Goal: Task Accomplishment & Management: Manage account settings

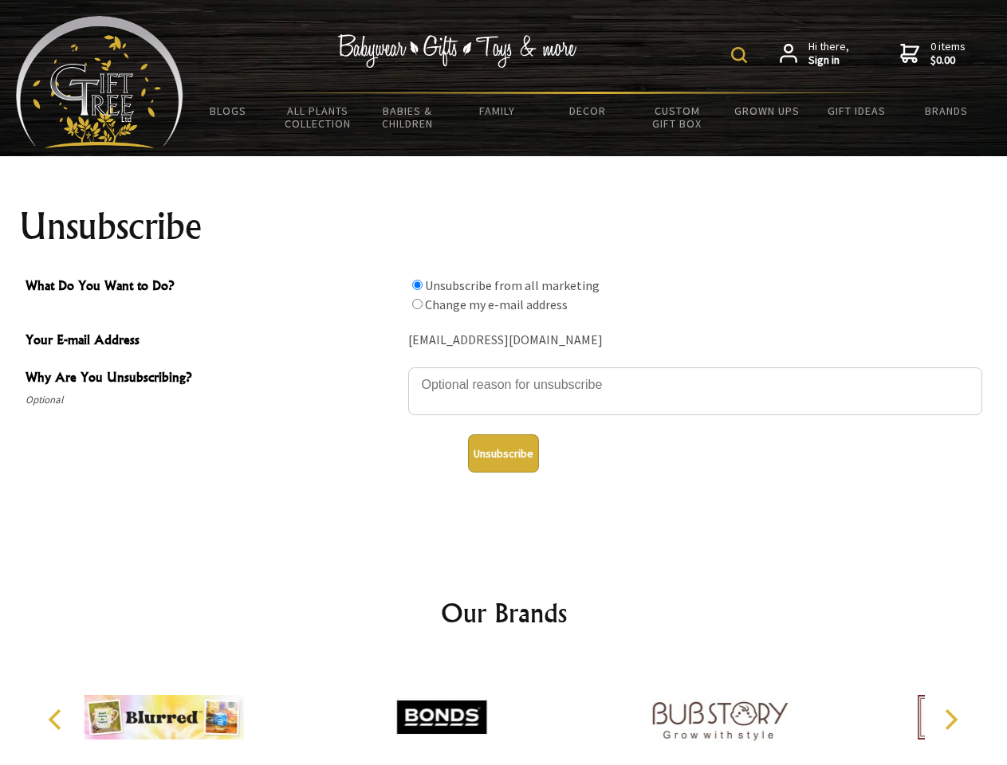
click at [741, 55] on img at bounding box center [739, 55] width 16 height 16
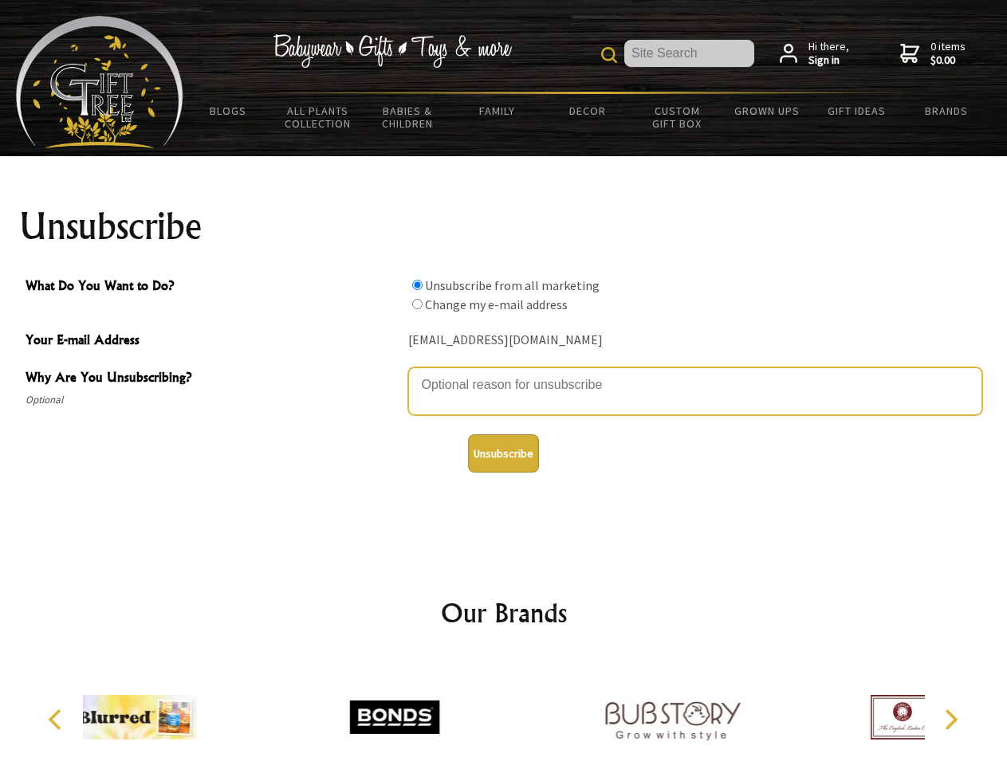
click at [504, 373] on textarea "Why Are You Unsubscribing?" at bounding box center [695, 391] width 574 height 48
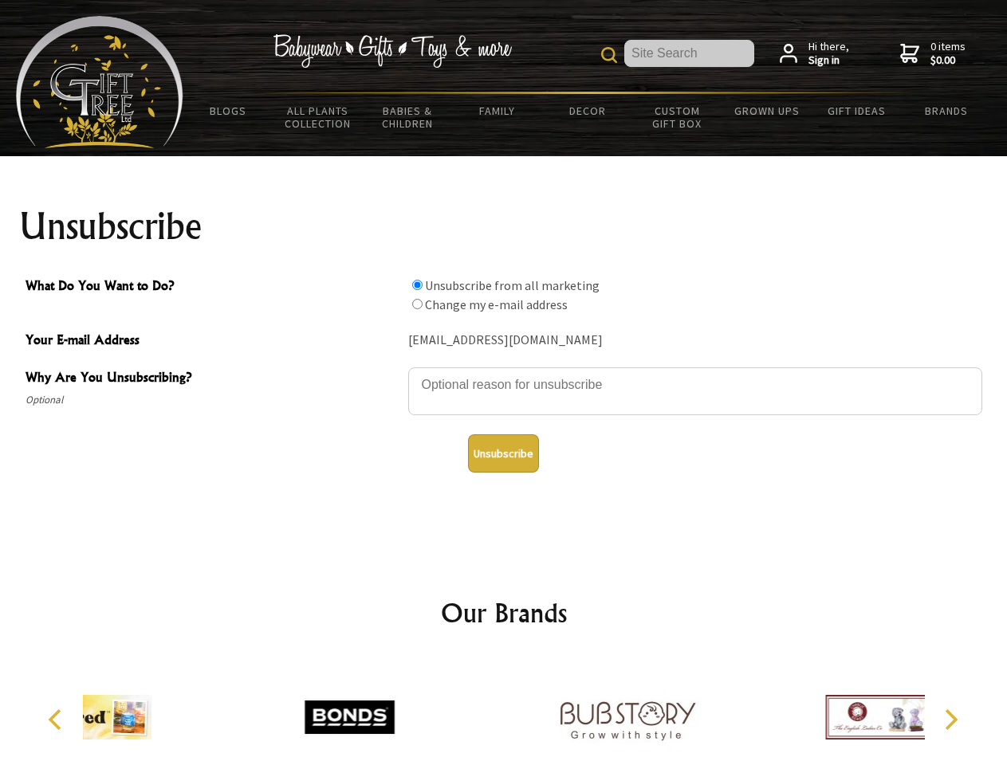
click at [417, 285] on input "What Do You Want to Do?" at bounding box center [417, 285] width 10 height 10
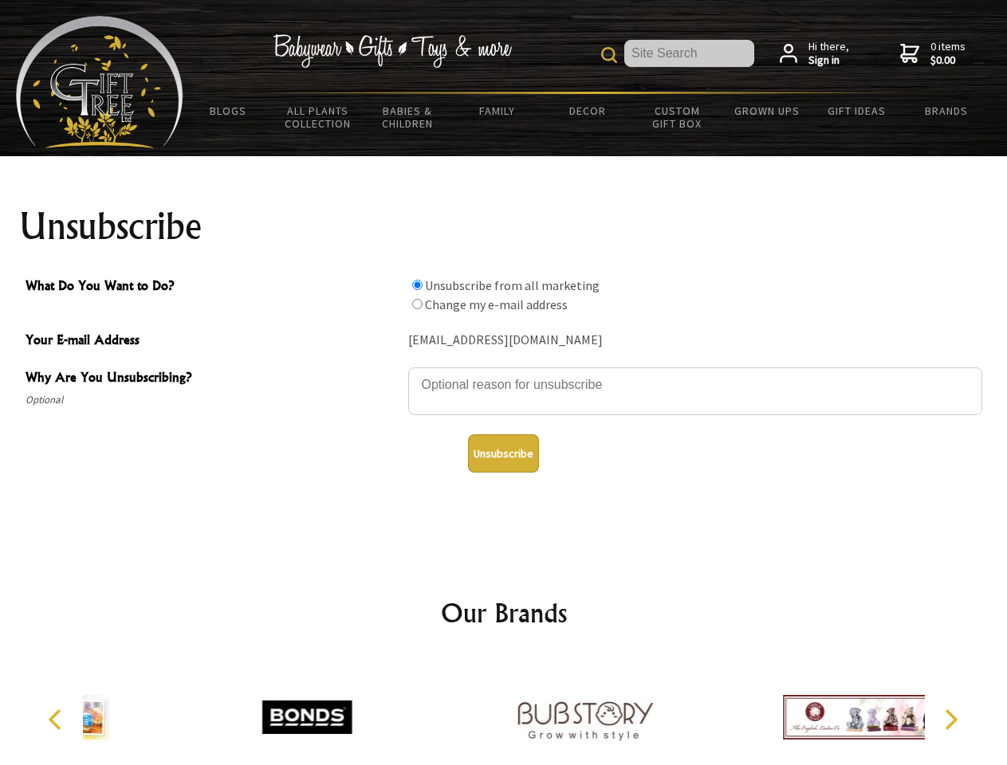
click at [417, 304] on input "What Do You Want to Do?" at bounding box center [417, 304] width 10 height 10
radio input "true"
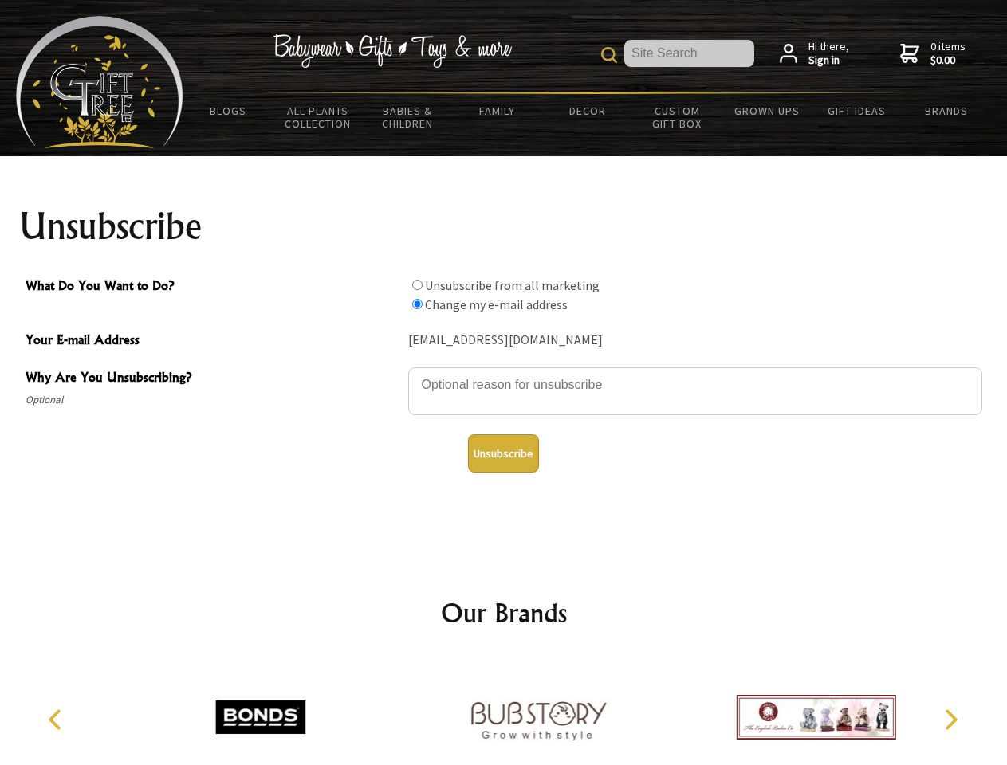
click at [503, 453] on button "Unsubscribe" at bounding box center [503, 453] width 71 height 38
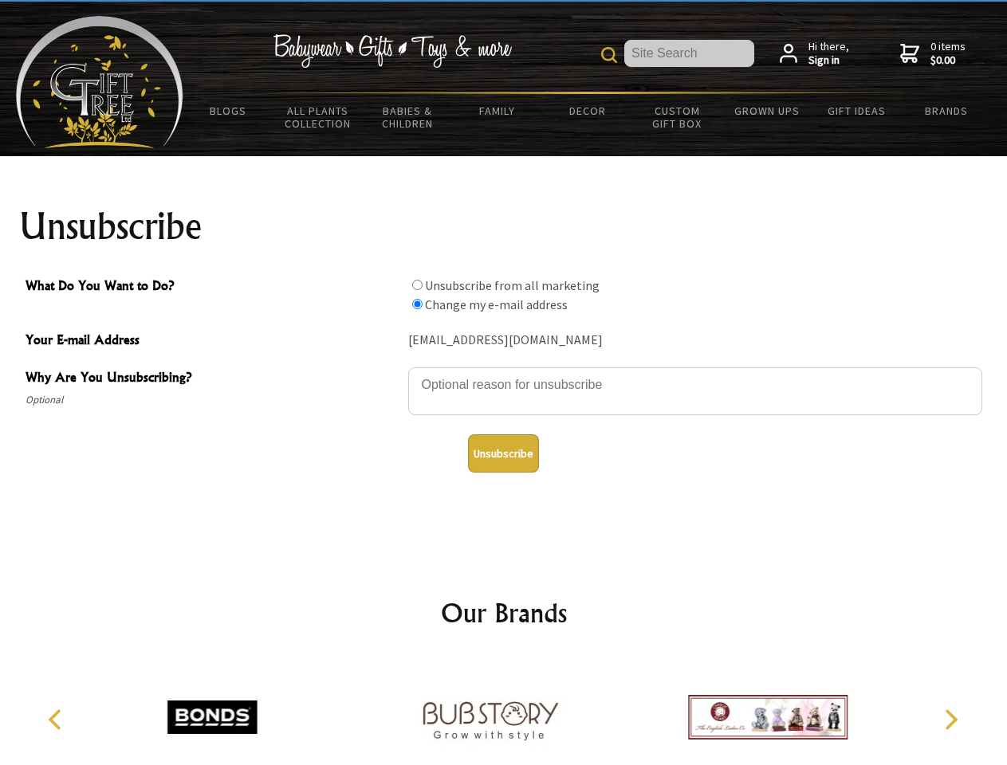
click at [57, 720] on icon "Previous" at bounding box center [56, 719] width 21 height 21
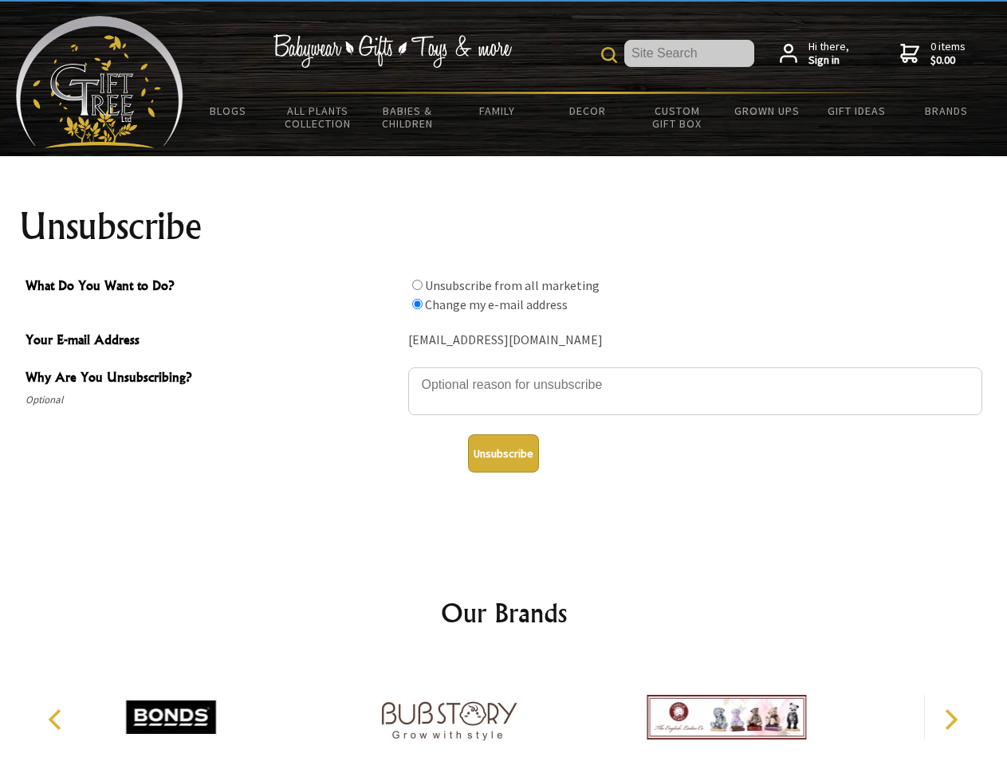
click at [950, 720] on icon "Next" at bounding box center [949, 719] width 21 height 21
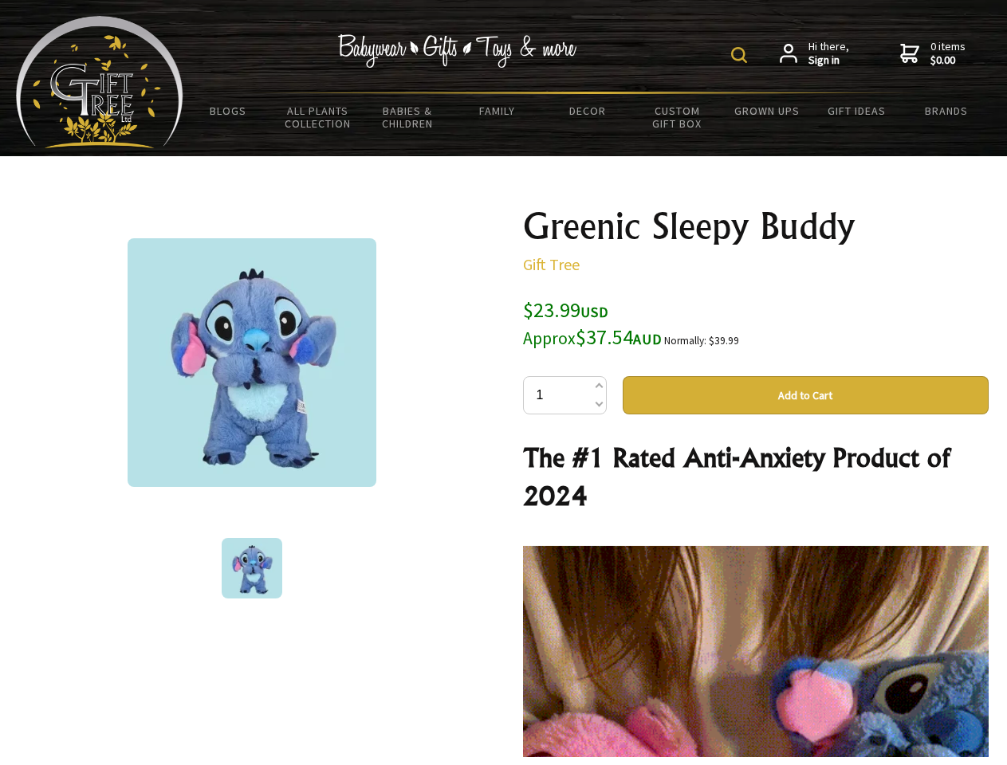
click at [741, 55] on img at bounding box center [739, 55] width 16 height 16
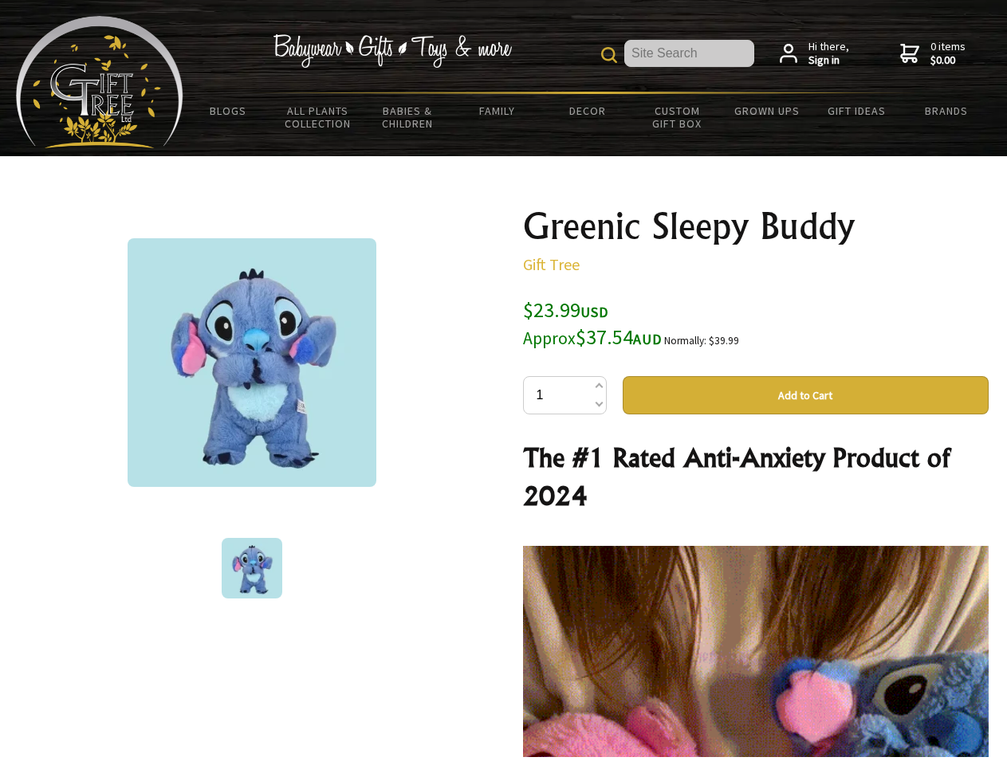
click at [252, 363] on img at bounding box center [252, 362] width 249 height 249
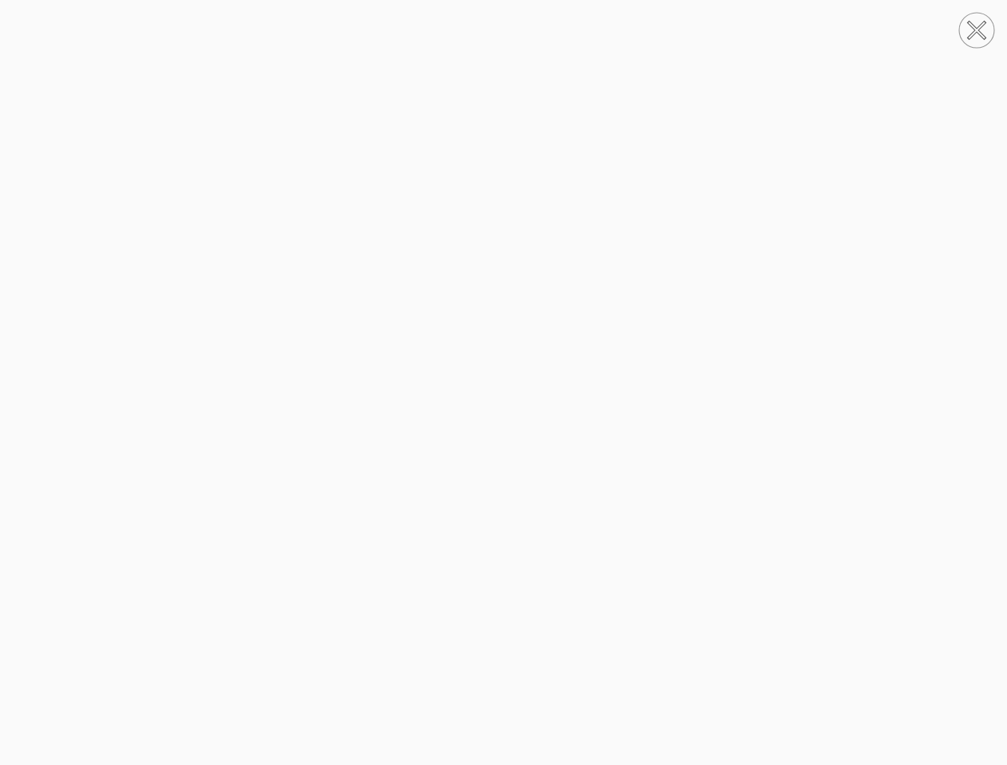
click at [504, 395] on img at bounding box center [504, 383] width 0 height 612
